Goal: Navigation & Orientation: Go to known website

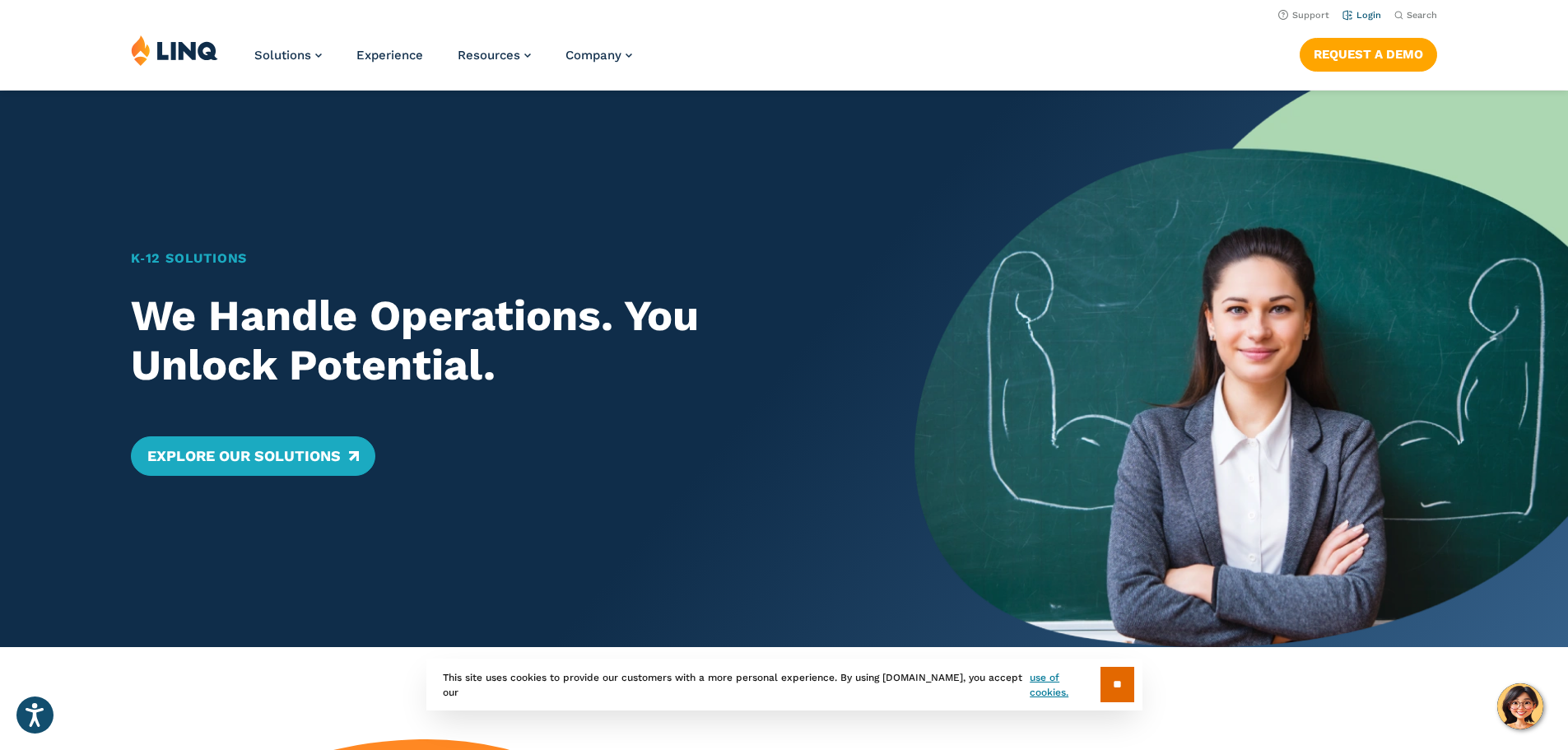
click at [1359, 15] on link "Login" at bounding box center [1362, 15] width 38 height 11
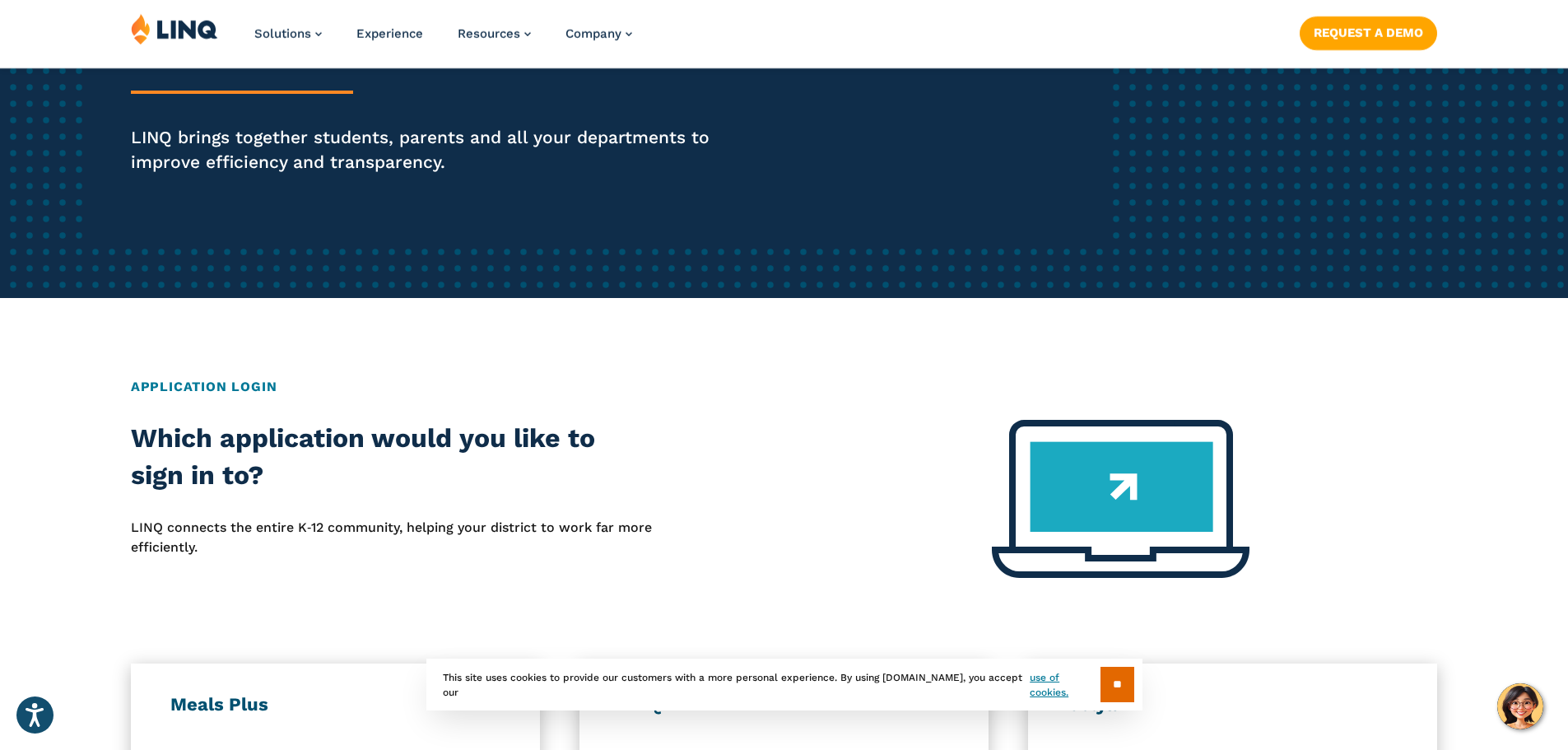
scroll to position [576, 0]
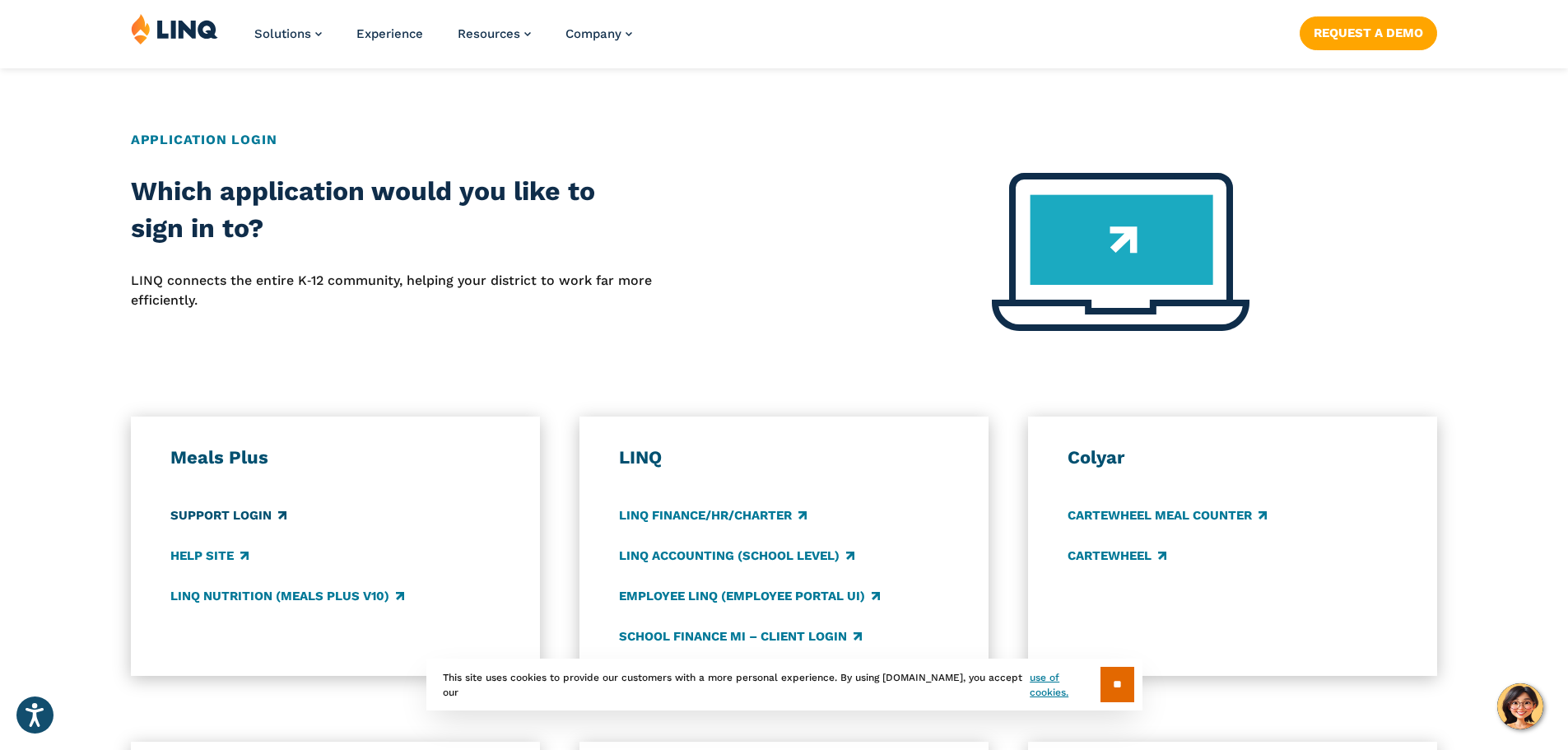
click at [221, 510] on link "Support Login" at bounding box center [228, 515] width 116 height 18
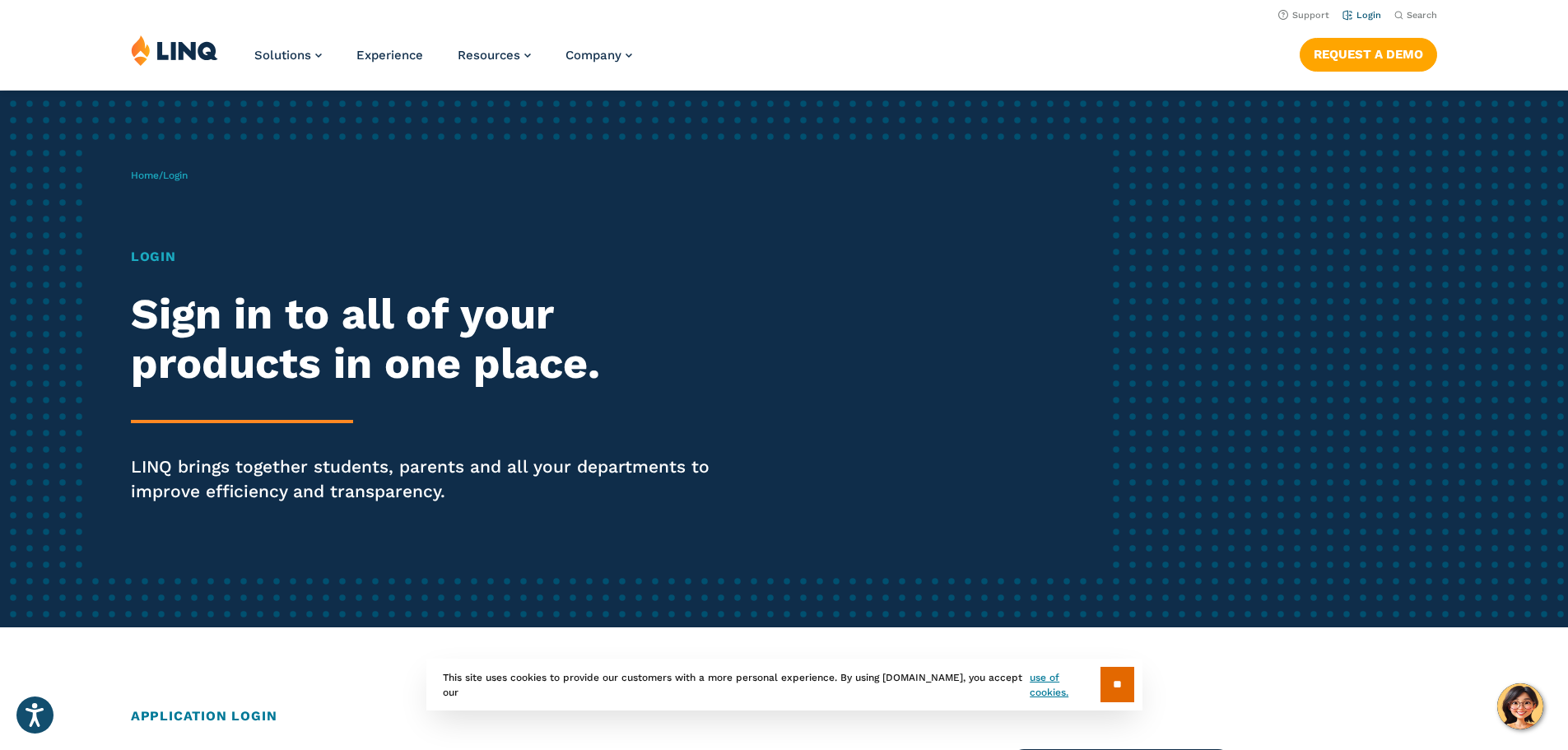
click at [1359, 15] on link "Login" at bounding box center [1362, 15] width 38 height 11
